Goal: Check status: Check status

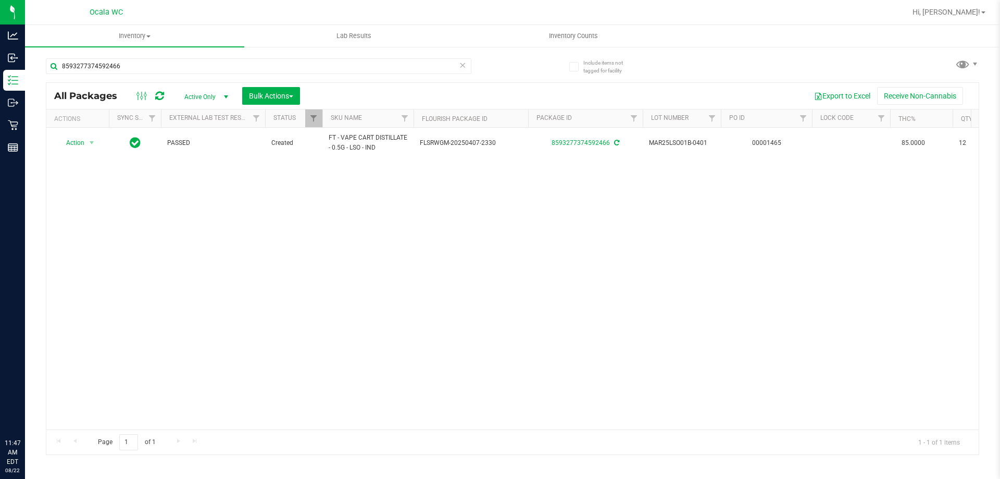
click at [104, 66] on input "8593277374592466" at bounding box center [258, 66] width 425 height 16
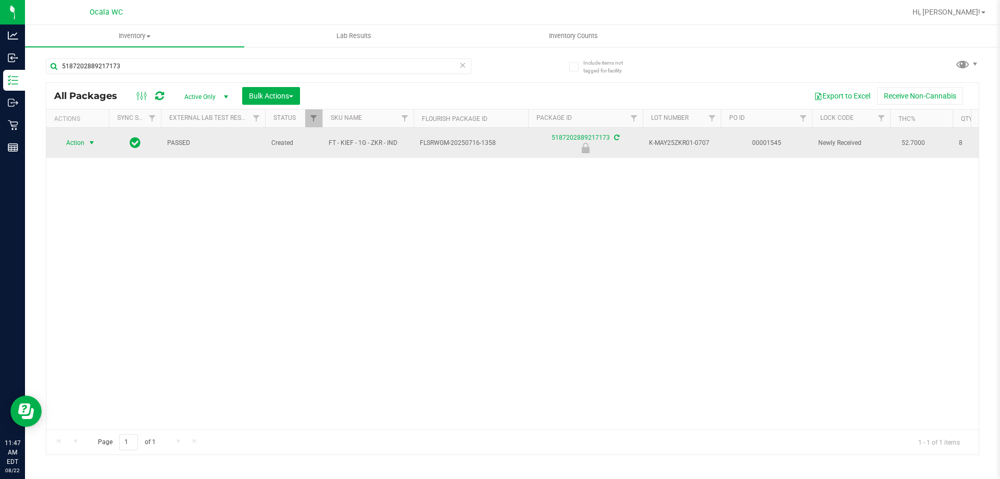
type input "5187202889217173"
click at [68, 139] on span "Action" at bounding box center [71, 142] width 28 height 15
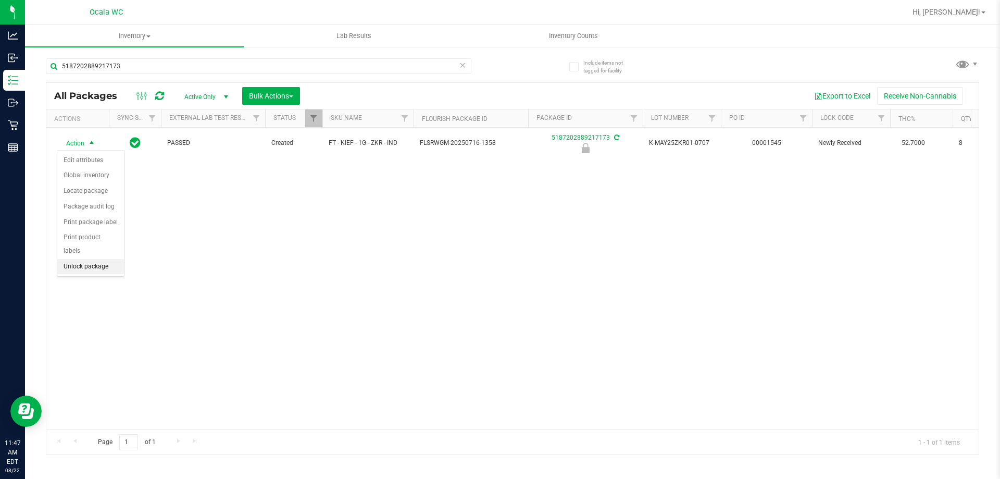
click at [93, 259] on li "Unlock package" at bounding box center [90, 267] width 67 height 16
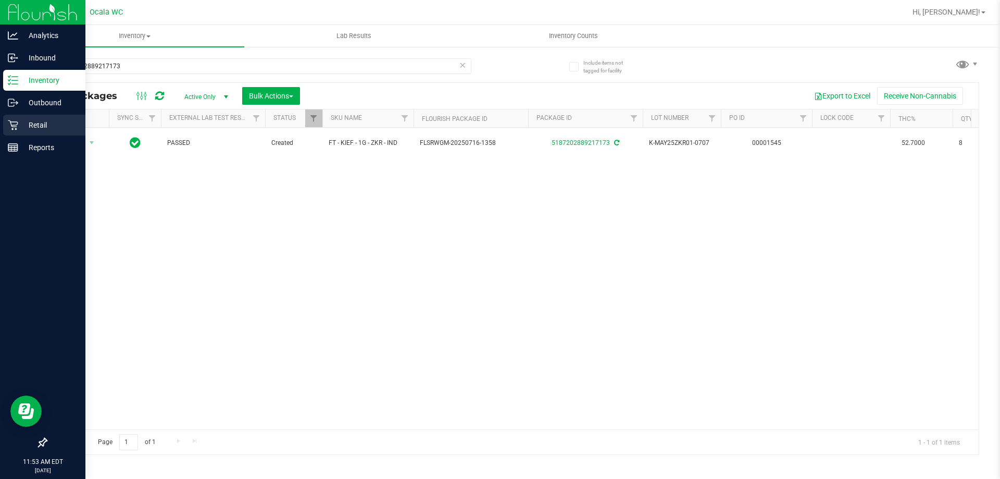
click at [19, 118] on div "Retail" at bounding box center [44, 125] width 82 height 21
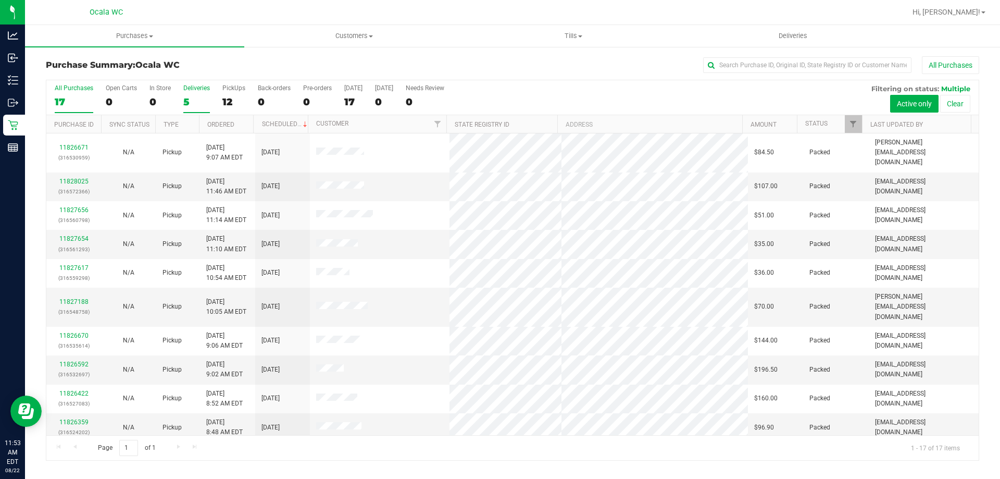
click at [191, 102] on div "5" at bounding box center [196, 102] width 27 height 12
click at [0, 0] on input "Deliveries 5" at bounding box center [0, 0] width 0 height 0
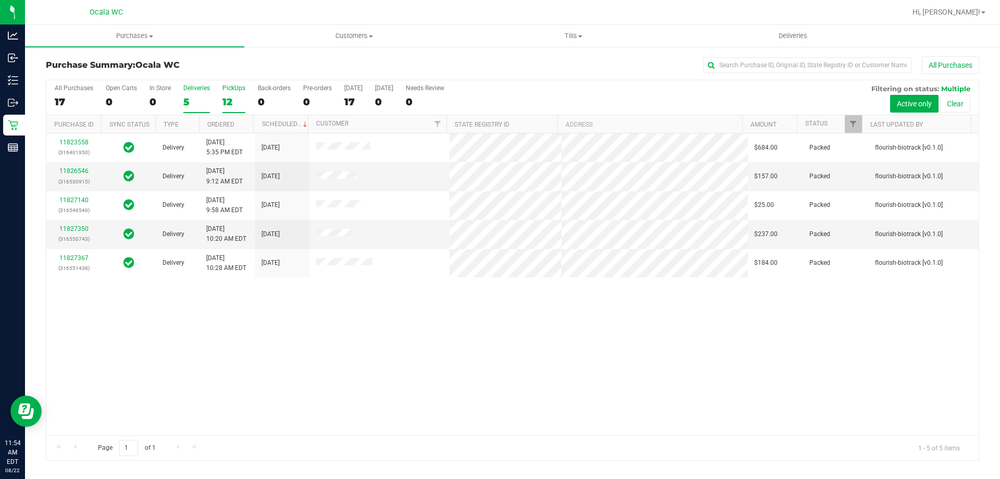
click at [234, 98] on div "12" at bounding box center [233, 102] width 23 height 12
click at [0, 0] on input "PickUps 12" at bounding box center [0, 0] width 0 height 0
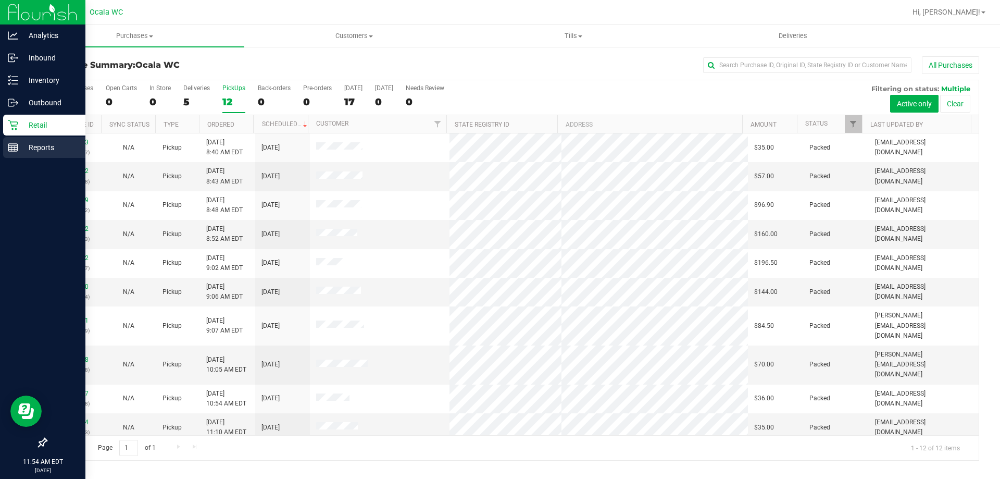
click at [46, 144] on p "Reports" at bounding box center [49, 147] width 62 height 12
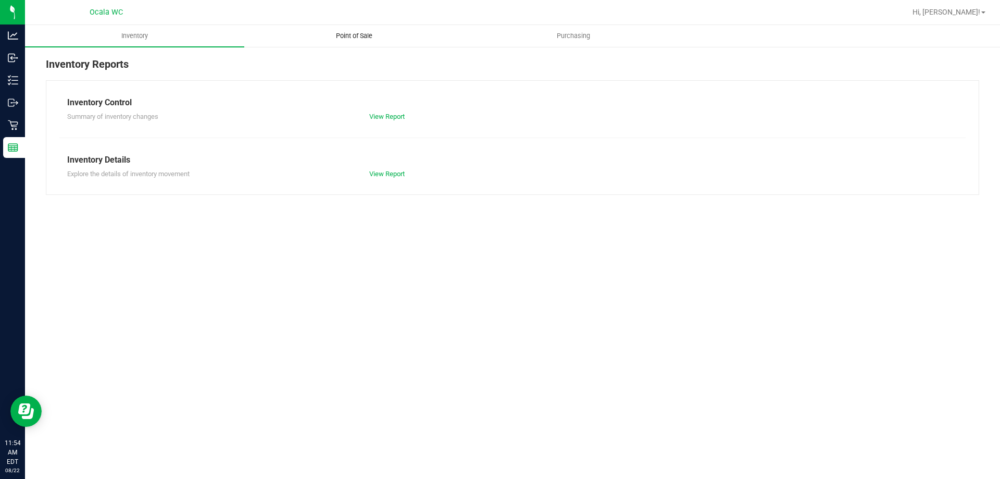
click at [358, 33] on span "Point of Sale" at bounding box center [354, 35] width 65 height 9
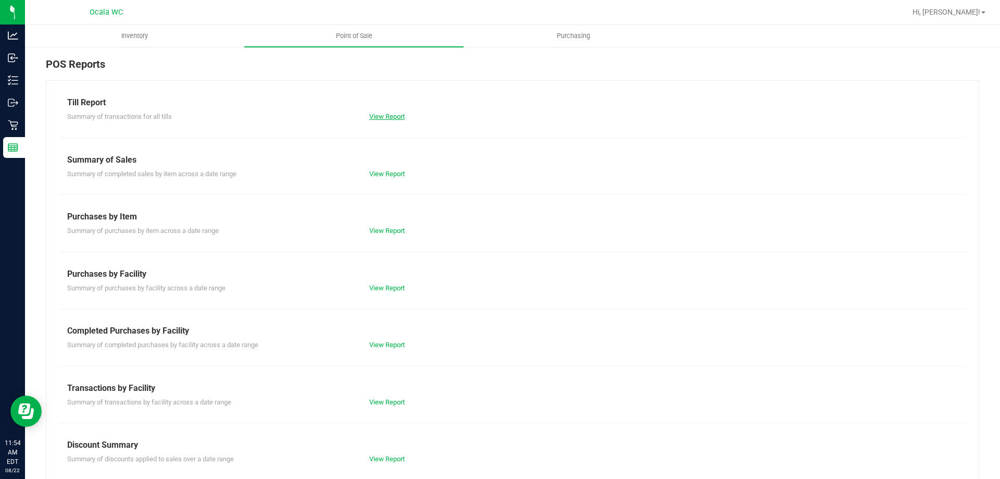
click at [392, 114] on link "View Report" at bounding box center [386, 116] width 35 height 8
